Goal: Task Accomplishment & Management: Complete application form

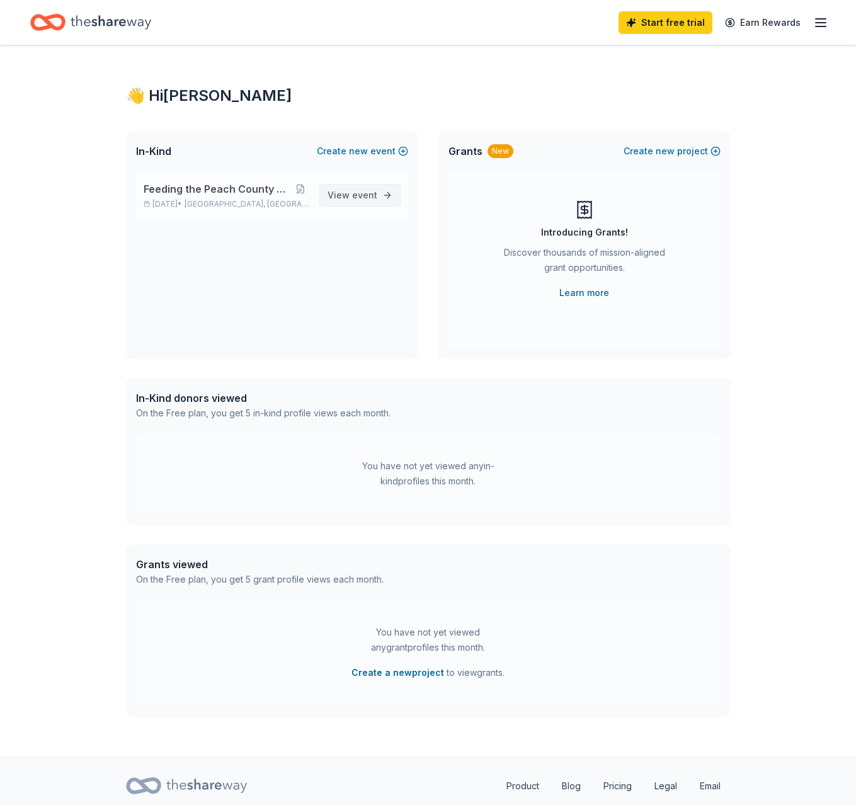
click at [344, 193] on span "View event" at bounding box center [352, 195] width 50 height 15
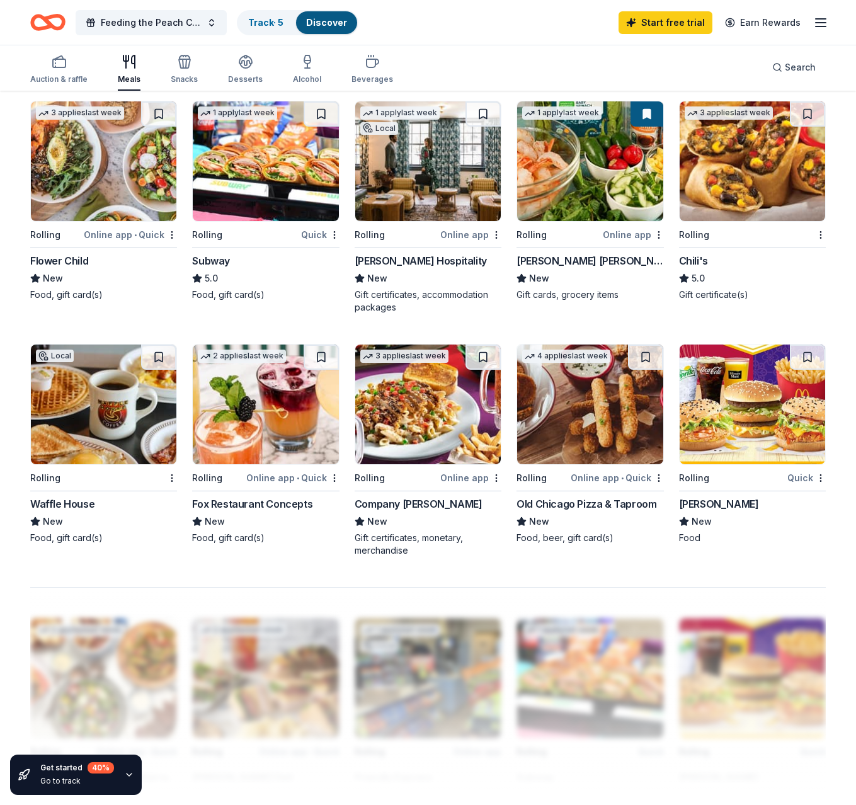
scroll to position [594, 0]
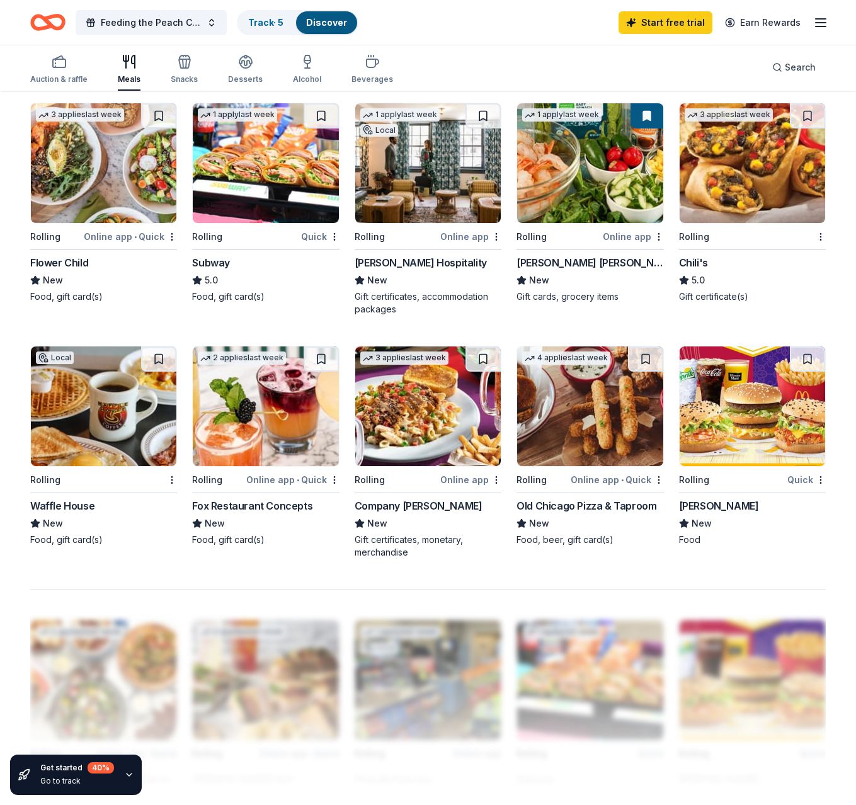
click at [246, 234] on div "Rolling" at bounding box center [245, 237] width 106 height 16
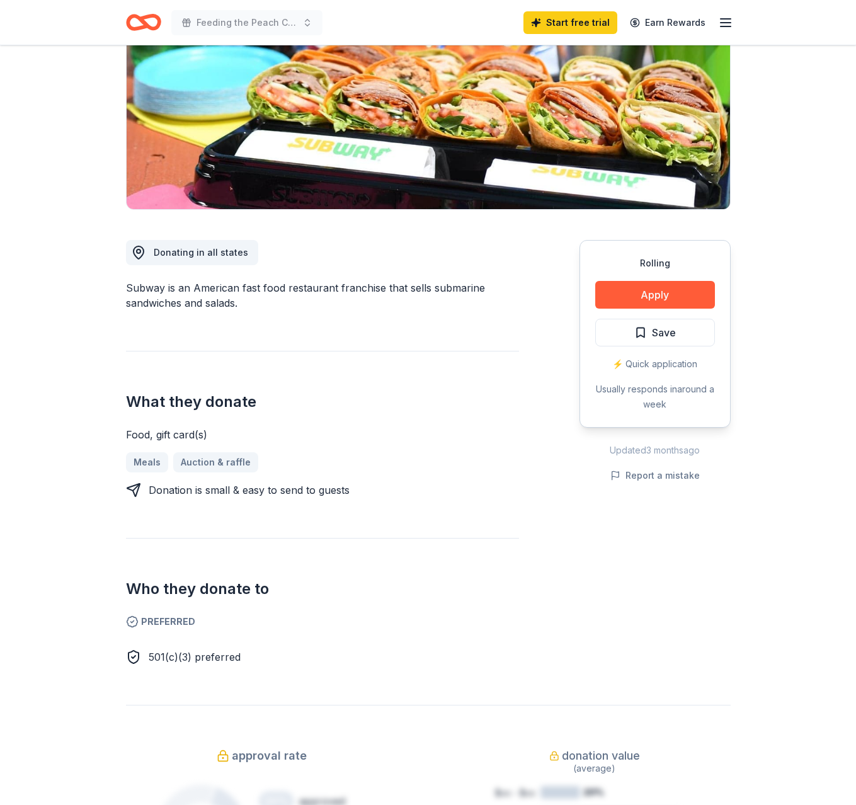
scroll to position [175, 0]
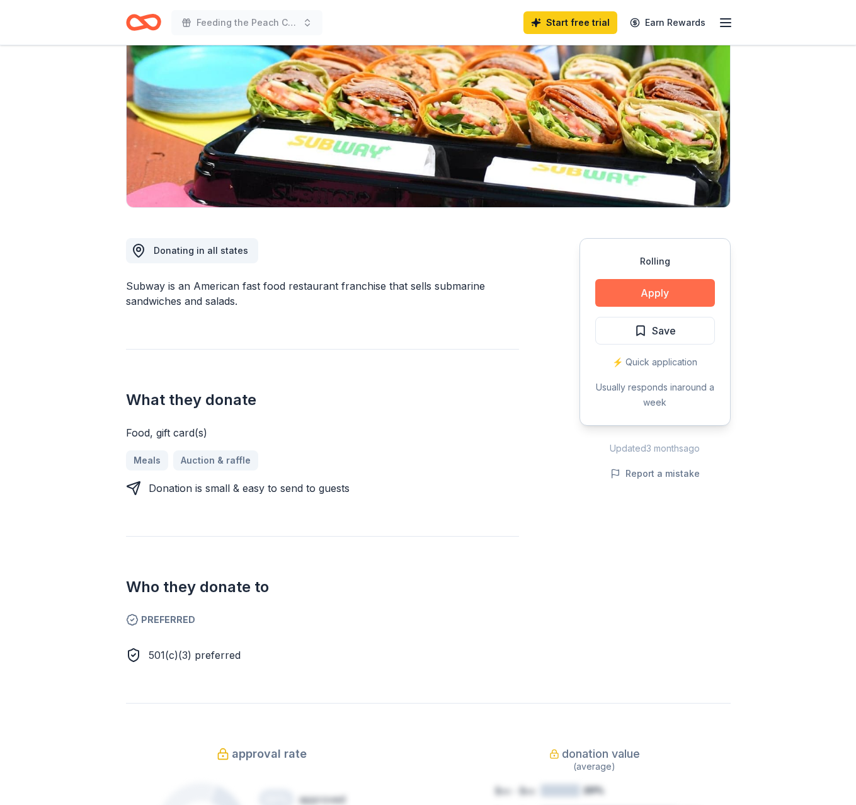
click at [636, 287] on button "Apply" at bounding box center [655, 293] width 120 height 28
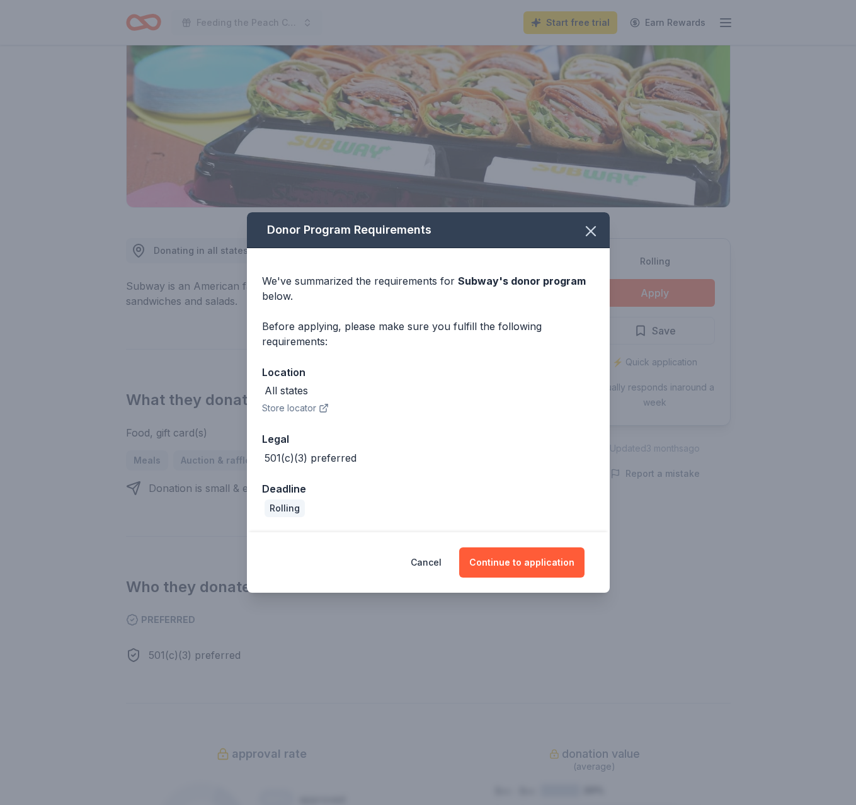
click at [305, 404] on button "Store locator" at bounding box center [295, 407] width 67 height 15
click at [586, 230] on icon "button" at bounding box center [591, 231] width 18 height 18
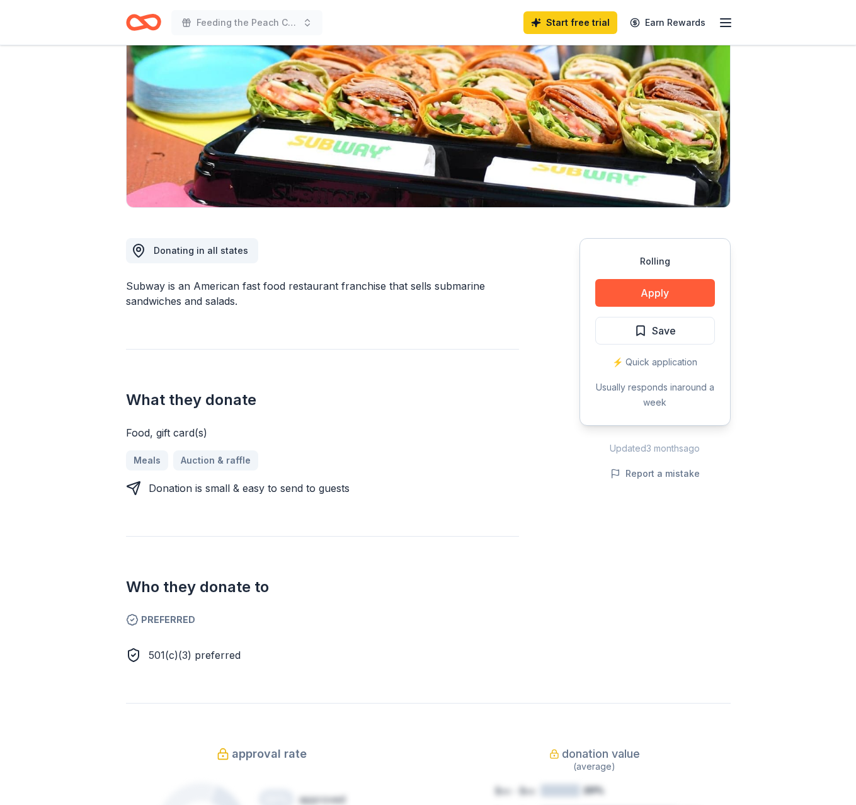
click at [656, 361] on div "⚡️ Quick application" at bounding box center [655, 361] width 120 height 15
click at [675, 295] on button "Apply" at bounding box center [655, 293] width 120 height 28
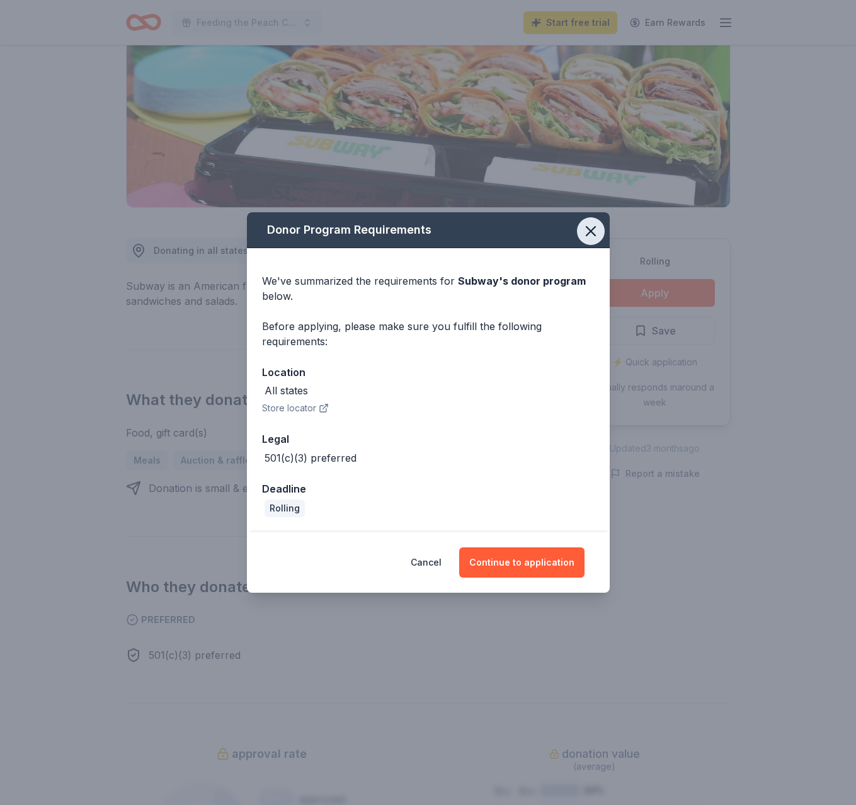
click at [589, 231] on icon "button" at bounding box center [590, 231] width 9 height 9
